Goal: Transaction & Acquisition: Subscribe to service/newsletter

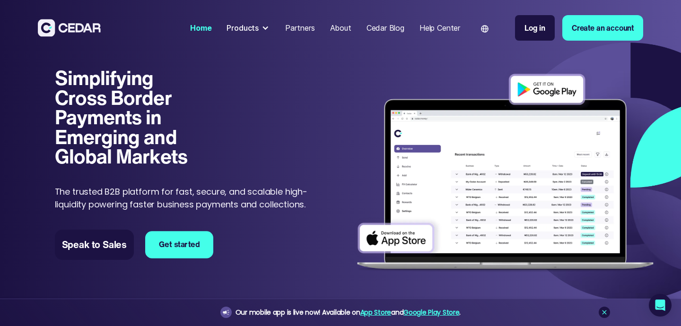
click at [169, 250] on link "Get started" at bounding box center [179, 244] width 68 height 27
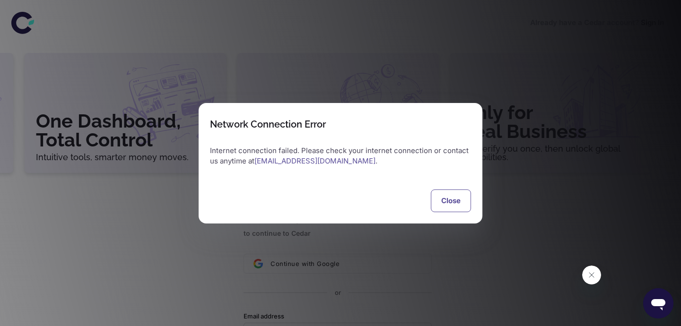
click at [440, 206] on button "Close" at bounding box center [451, 201] width 40 height 23
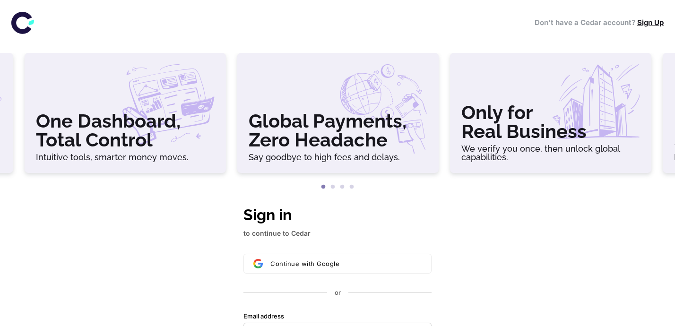
click at [652, 23] on link "Sign Up" at bounding box center [650, 22] width 26 height 9
